Goal: Task Accomplishment & Management: Complete application form

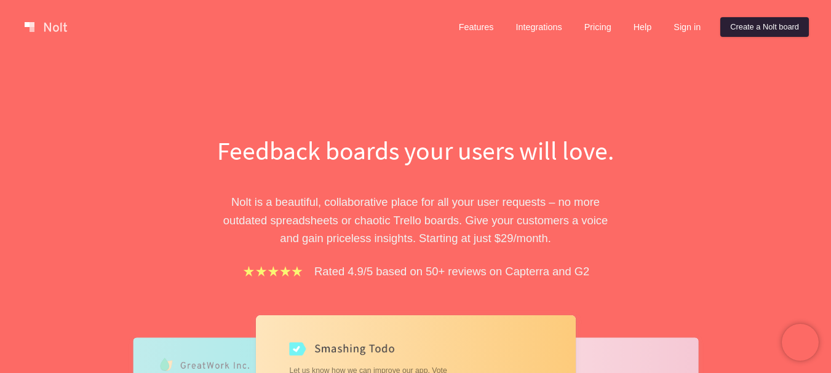
click at [765, 30] on link "Create a Nolt board" at bounding box center [764, 27] width 89 height 20
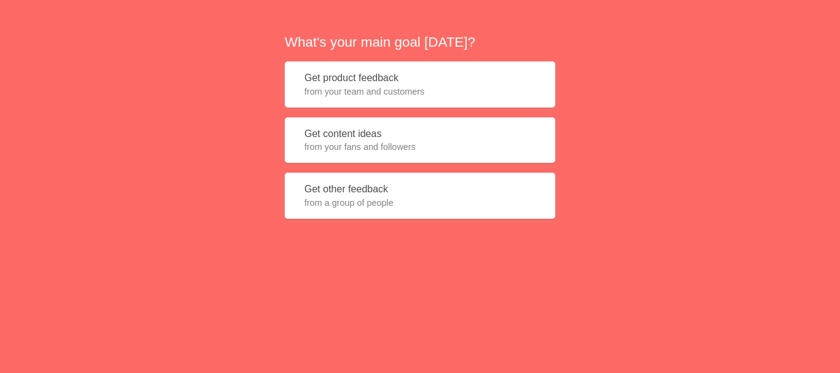
click at [419, 152] on span "from your fans and followers" at bounding box center [420, 147] width 231 height 12
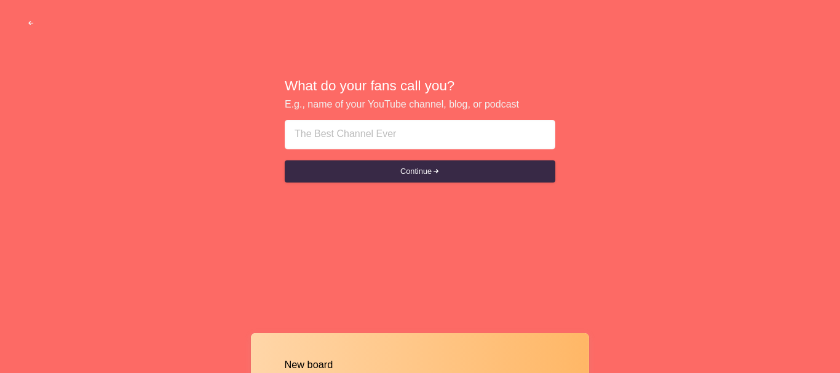
click at [334, 148] on input at bounding box center [420, 135] width 251 height 30
click at [333, 134] on input at bounding box center [420, 135] width 251 height 30
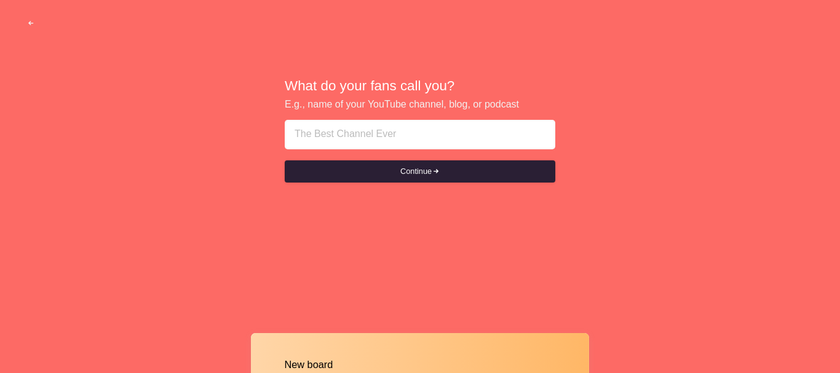
paste input "Keeping Up with Rapid Tech Trends"
click at [422, 177] on button "Continue" at bounding box center [420, 172] width 271 height 22
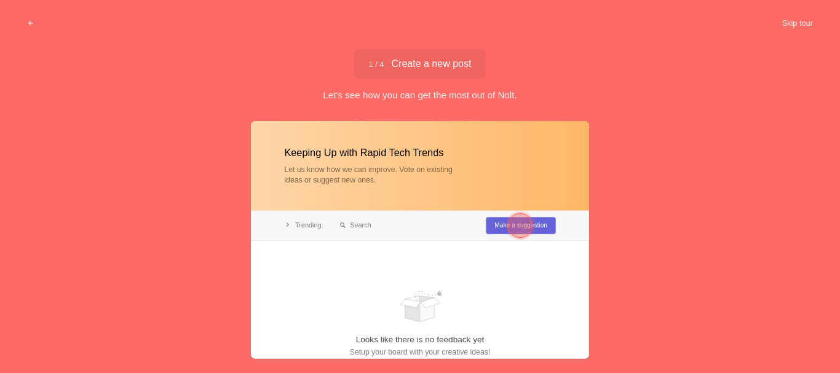
type input "Keeping Up with Rapid Tech Trends"
click at [521, 229] on div at bounding box center [520, 225] width 25 height 25
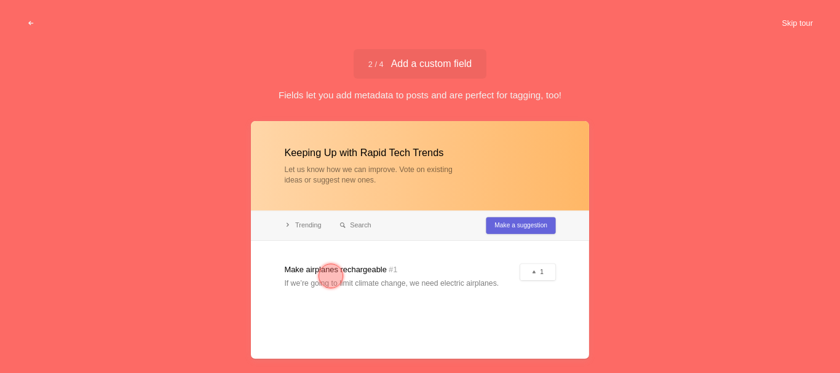
click at [797, 20] on button "Skip tour" at bounding box center [797, 23] width 61 height 22
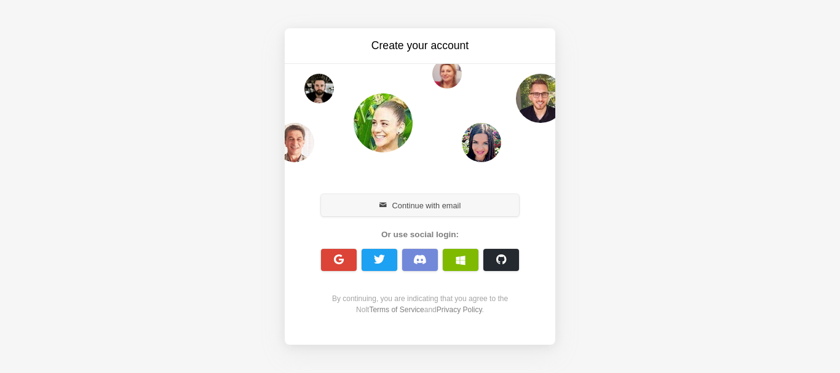
click at [416, 205] on button "Continue with email" at bounding box center [420, 205] width 198 height 22
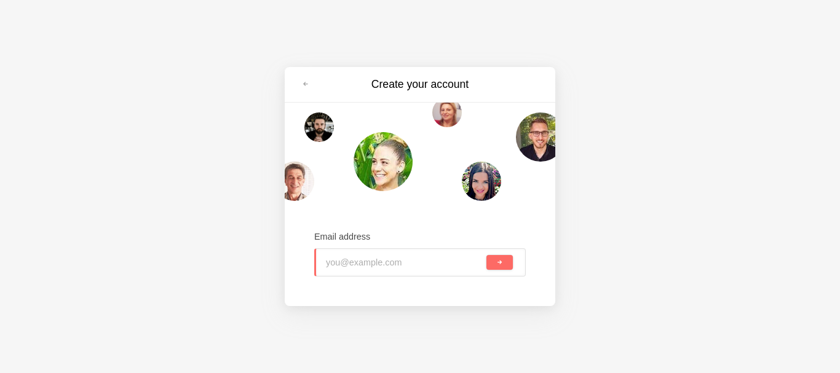
click at [371, 263] on input "email" at bounding box center [405, 262] width 158 height 27
paste input "digitalbasics@powerscrews.com"
type input "digitalbasics@powerscrews.com"
drag, startPoint x: 497, startPoint y: 266, endPoint x: 274, endPoint y: 227, distance: 226.7
click at [498, 266] on span "submit" at bounding box center [499, 263] width 7 height 7
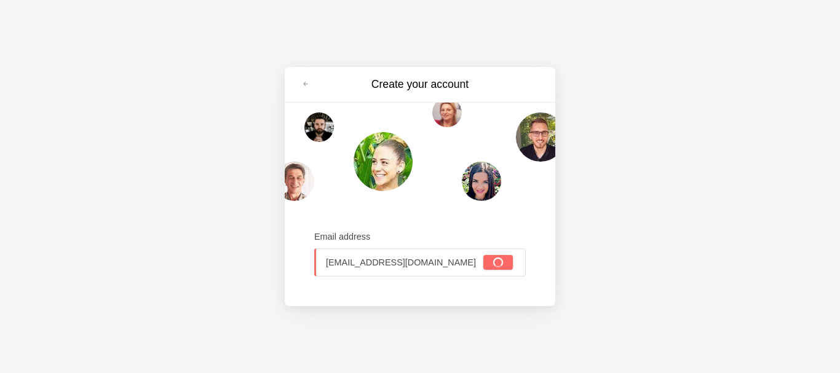
click at [236, 191] on div "Create your account Email address digitalbasics@powerscrews.com" at bounding box center [420, 186] width 840 height 373
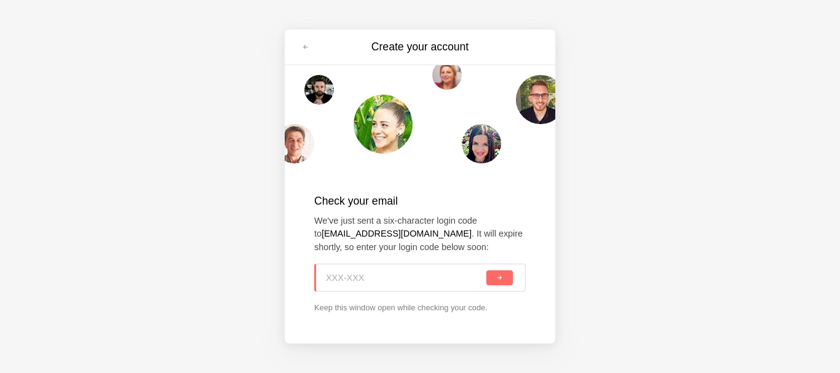
paste input "B0D-78D"
click at [504, 284] on button "submit" at bounding box center [500, 278] width 26 height 15
click at [229, 200] on div "Create your account Check your email We've just sent a six-character login code…" at bounding box center [420, 186] width 840 height 373
type input "B0D-78D"
